Goal: Book appointment/travel/reservation

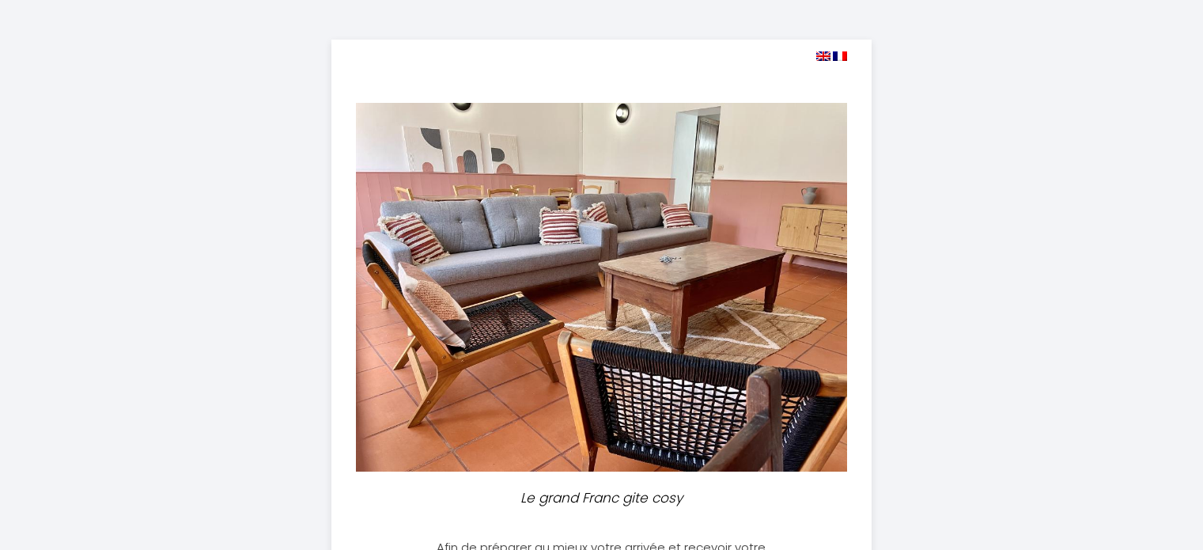
select select
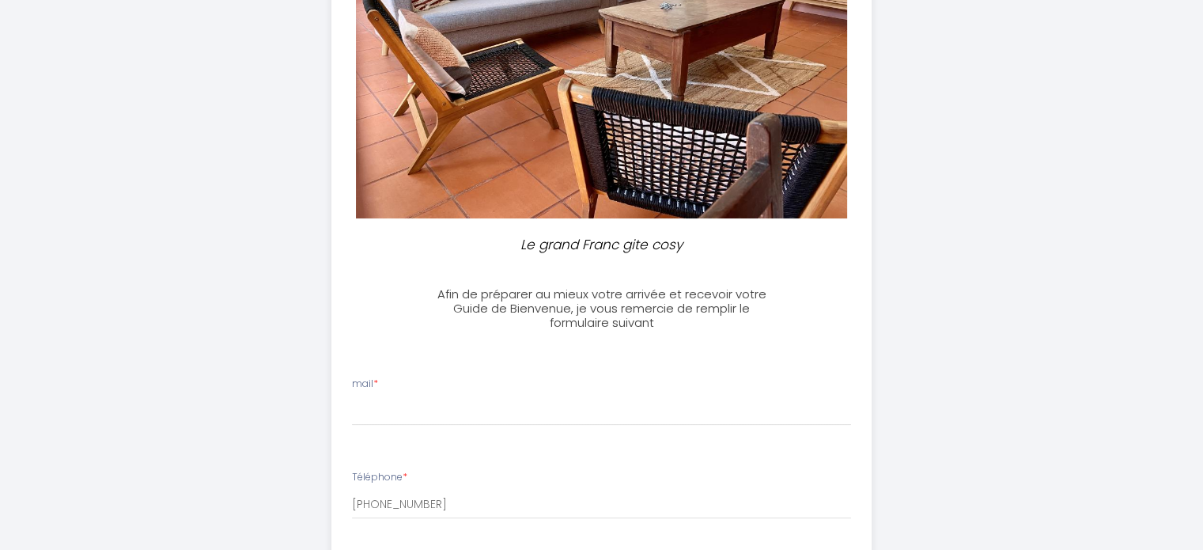
scroll to position [234, 0]
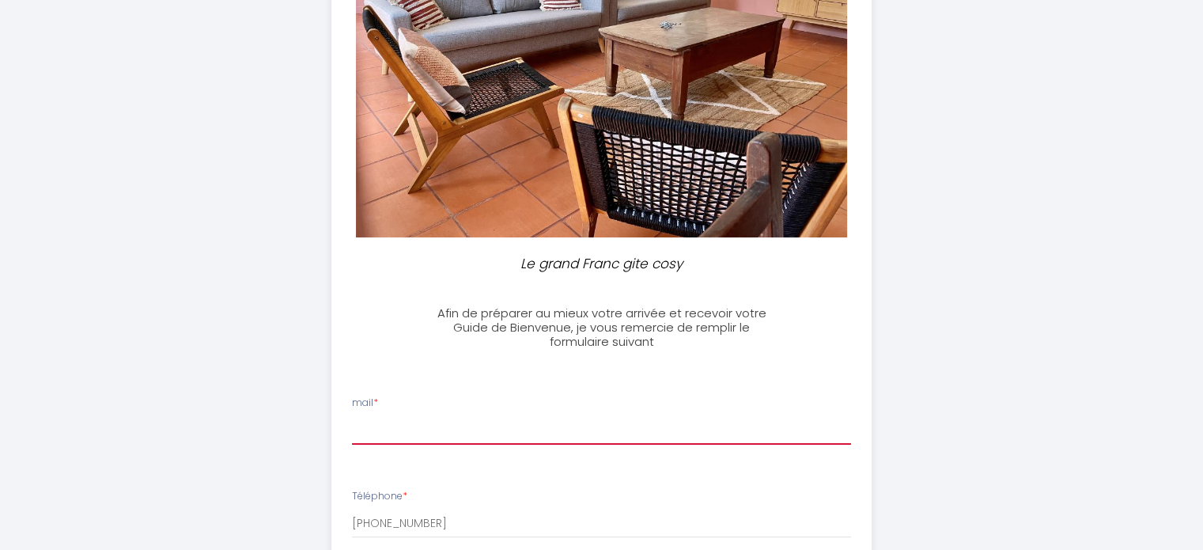
click at [383, 433] on input "mail *" at bounding box center [601, 430] width 499 height 28
type input "[PERSON_NAME][EMAIL_ADDRESS][DOMAIN_NAME]"
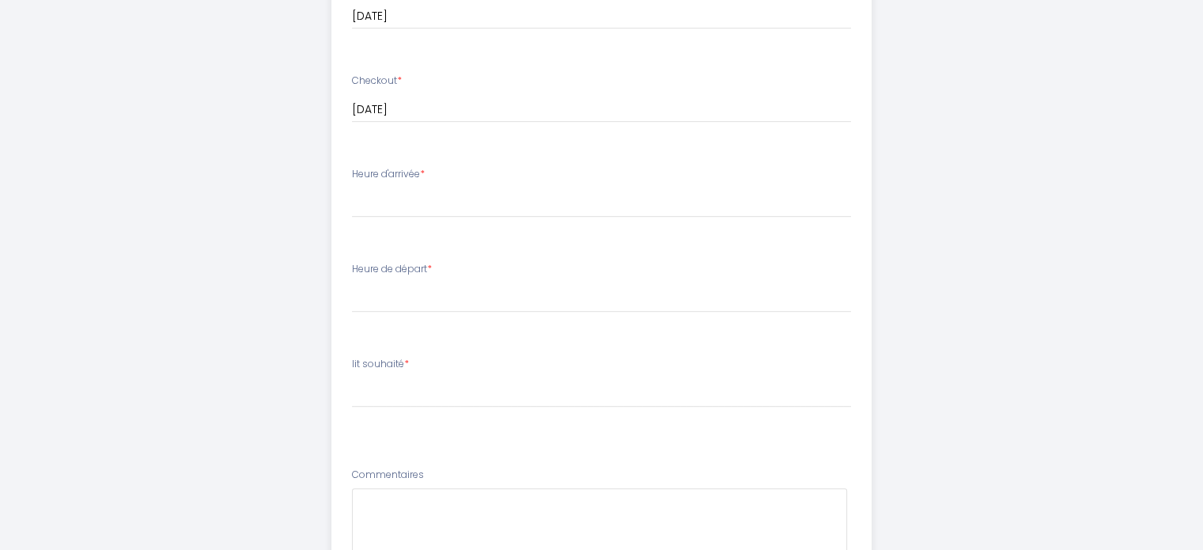
scroll to position [845, 0]
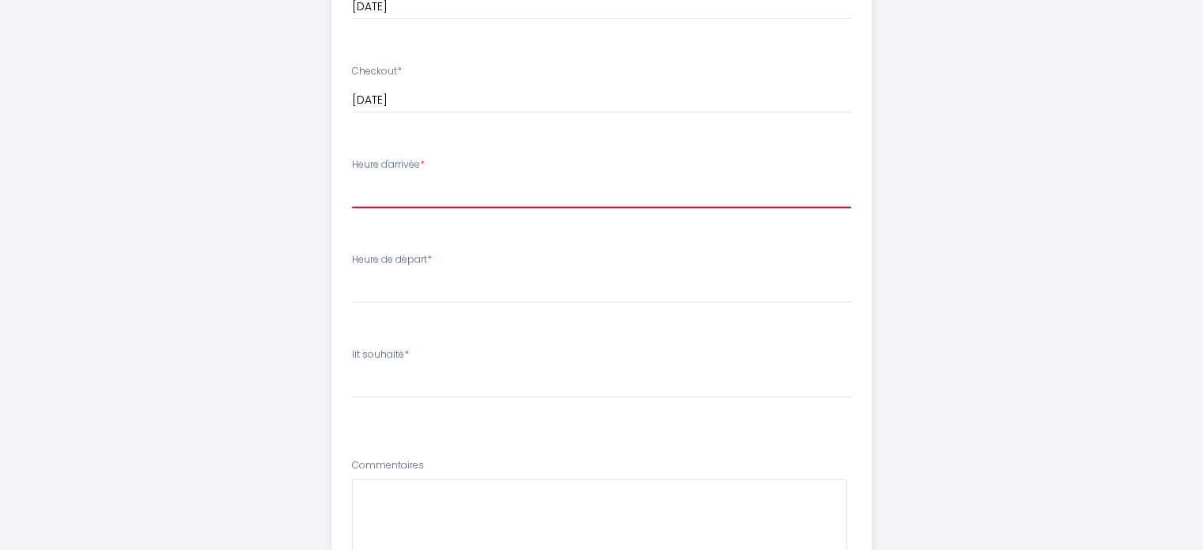
click at [368, 195] on select "16:00 16:30 17:00 17:30 18:00 18:30 19:00 19:30 20:00 20:30 21:00 21:30 22:00 2…" at bounding box center [601, 193] width 499 height 30
select select "16:00"
click at [352, 178] on select "16:00 16:30 17:00 17:30 18:00 18:30 19:00 19:30 20:00 20:30 21:00 21:30 22:00 2…" at bounding box center [601, 193] width 499 height 30
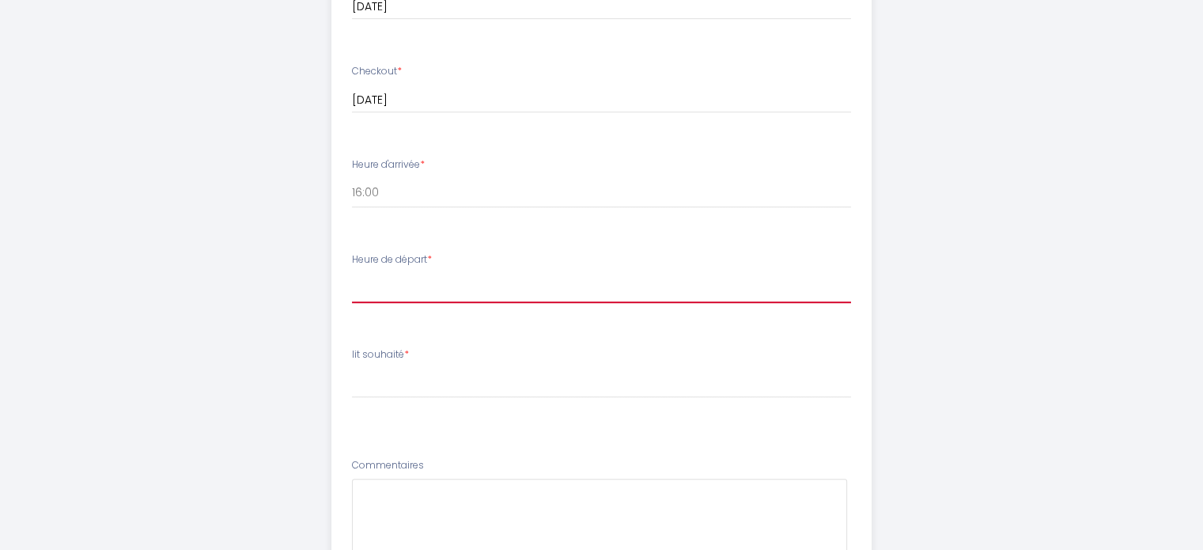
click at [383, 292] on select "00:00 00:30 01:00 01:30 02:00 02:30 03:00 03:30 04:00 04:30 05:00 05:30 06:00 0…" at bounding box center [601, 288] width 499 height 30
select select "11:00"
click at [352, 273] on select "00:00 00:30 01:00 01:30 02:00 02:30 03:00 03:30 04:00 04:30 05:00 05:30 06:00 0…" at bounding box center [601, 288] width 499 height 30
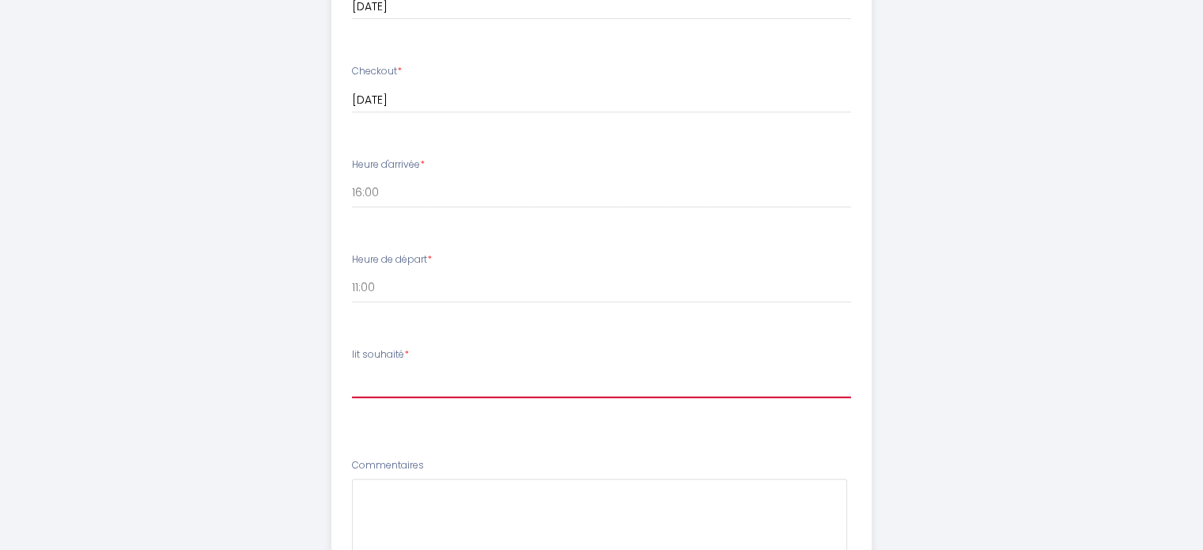
click at [386, 388] on select "[PERSON_NAME] souhaité 1 lit double 1 lit double + 1 lit simple 1 lit double + …" at bounding box center [601, 383] width 499 height 30
select select "2 lits doubles + 2 lits simples"
click at [352, 368] on select "[PERSON_NAME] souhaité 1 lit double 1 lit double + 1 lit simple 1 lit double + …" at bounding box center [601, 383] width 499 height 30
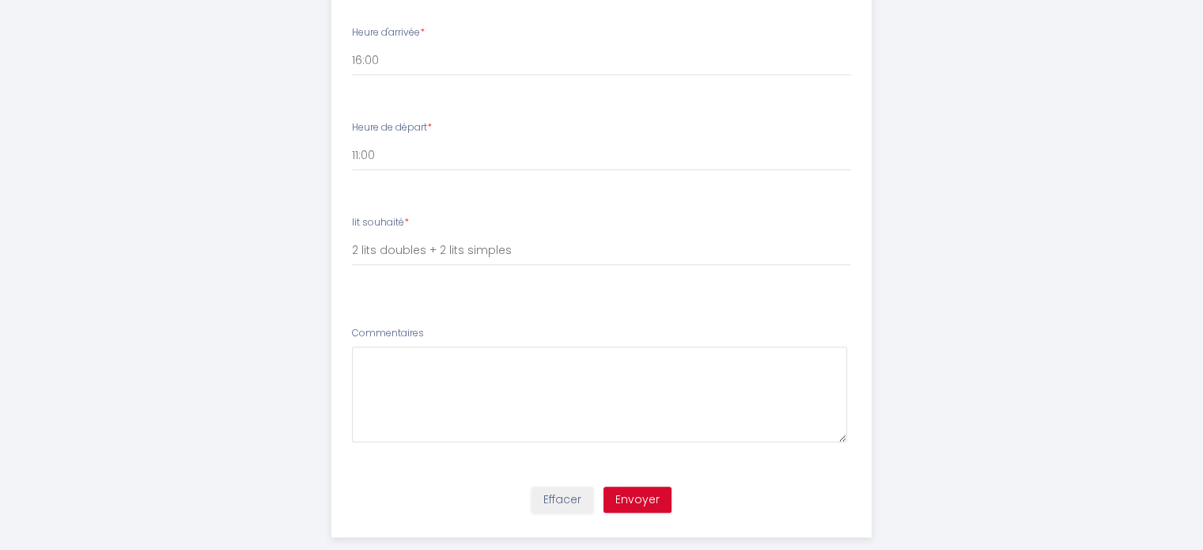
scroll to position [988, 0]
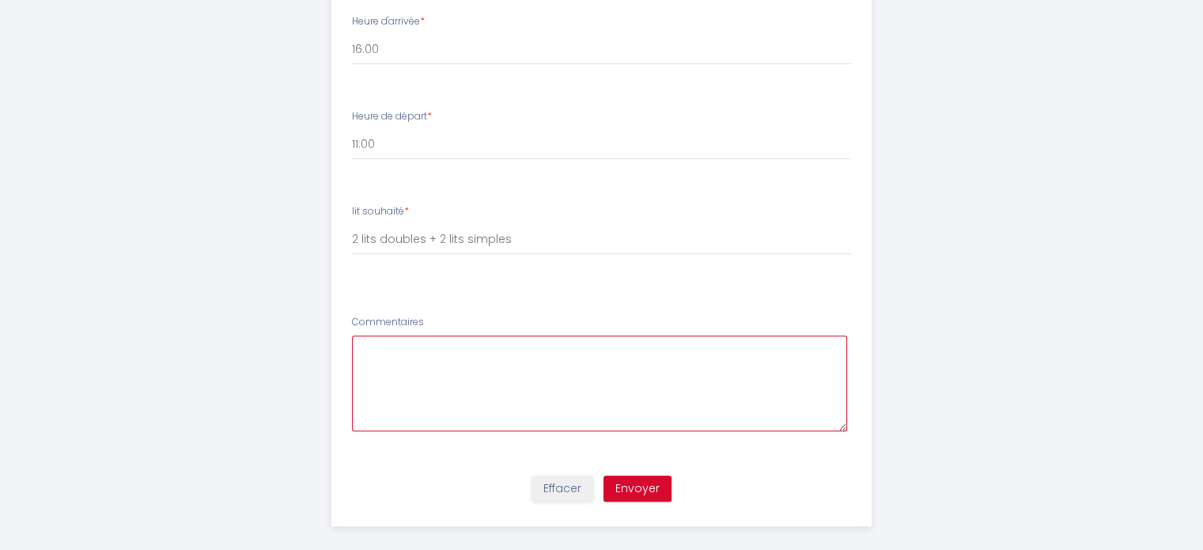
click at [392, 351] on textarea at bounding box center [599, 383] width 495 height 96
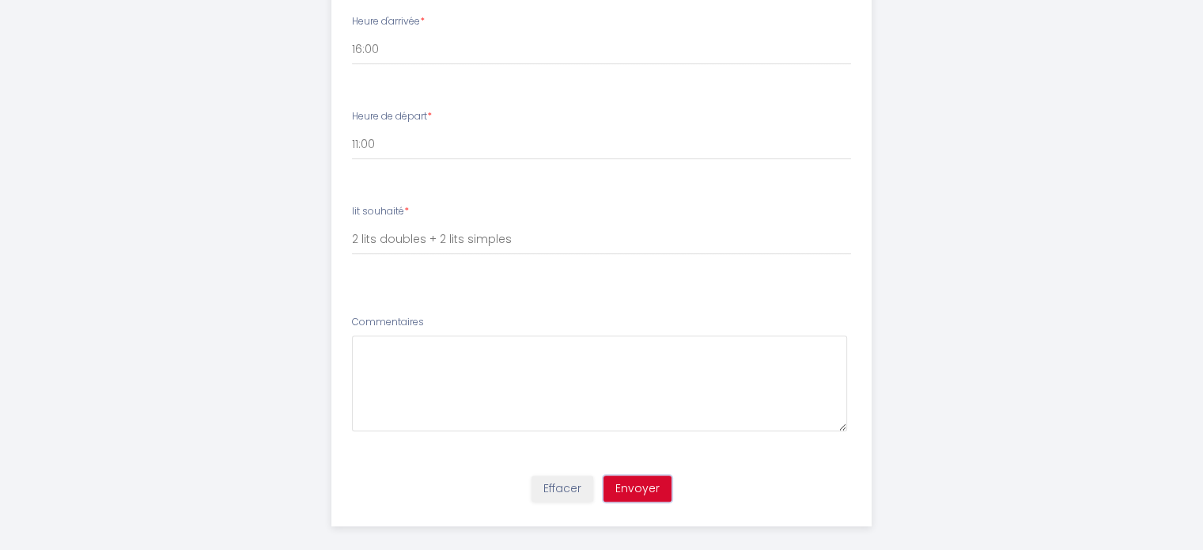
click at [635, 486] on button "Envoyer" at bounding box center [638, 488] width 68 height 27
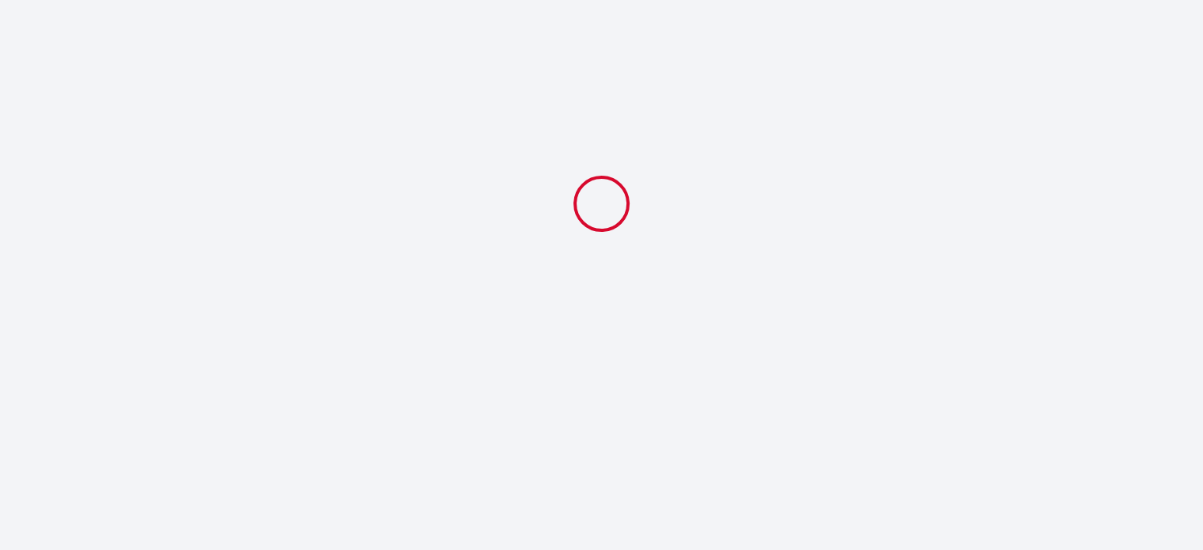
scroll to position [0, 0]
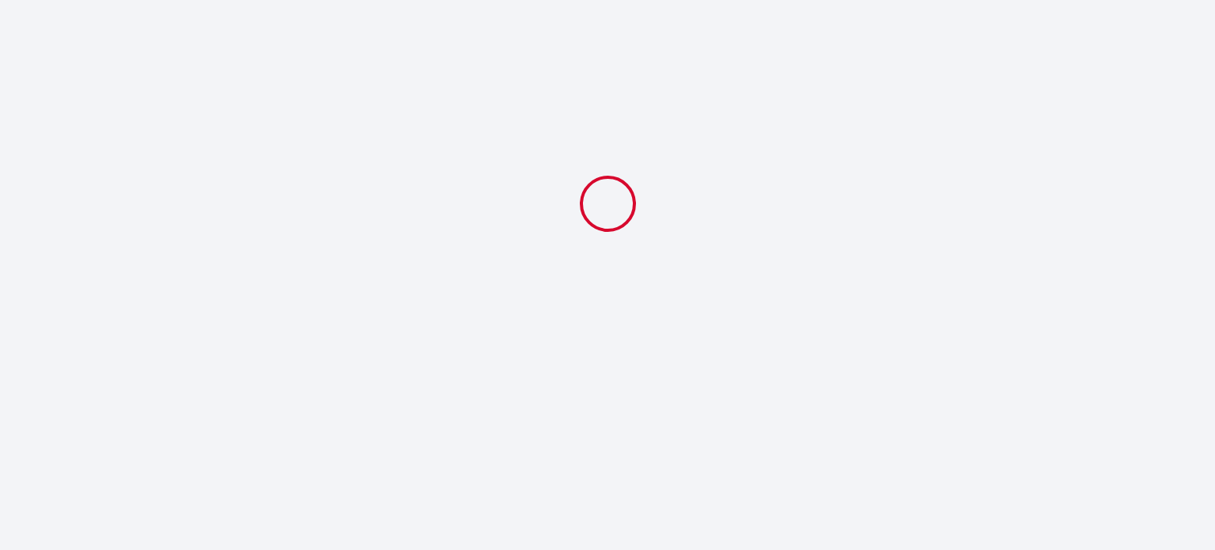
select select "11:00"
select select "2 lits doubles + 2 lits simples"
